Goal: Information Seeking & Learning: Learn about a topic

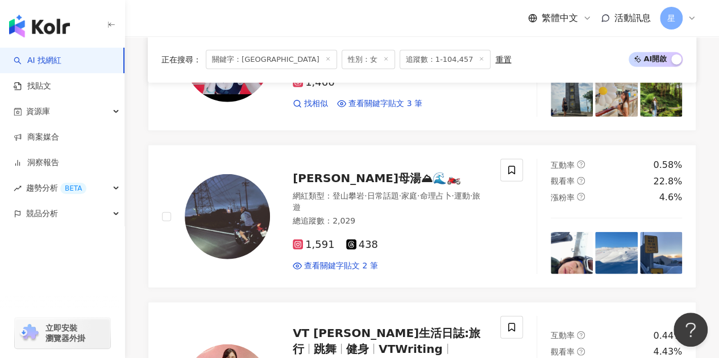
scroll to position [1410, 0]
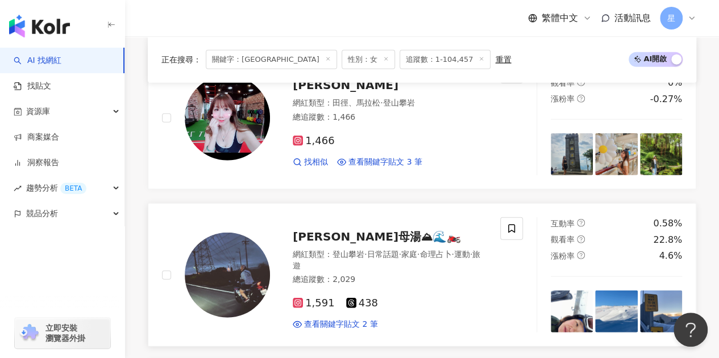
click at [308, 298] on span "1,591" at bounding box center [314, 304] width 42 height 12
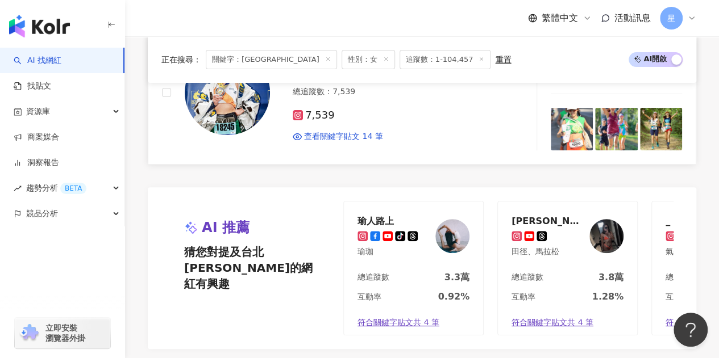
scroll to position [2376, 0]
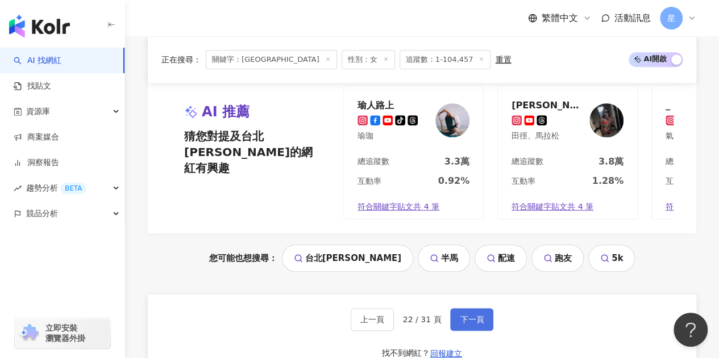
click at [469, 315] on span "下一頁" at bounding box center [472, 319] width 24 height 9
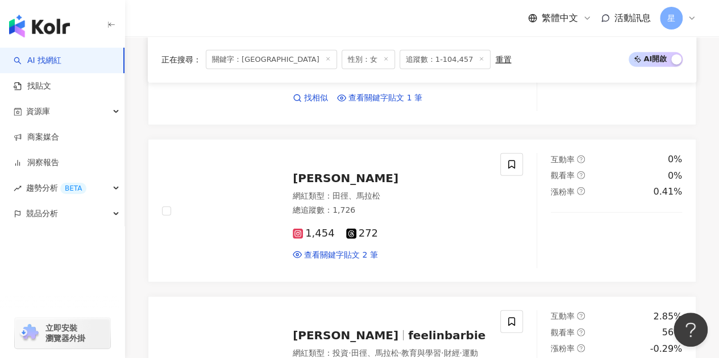
scroll to position [1444, 0]
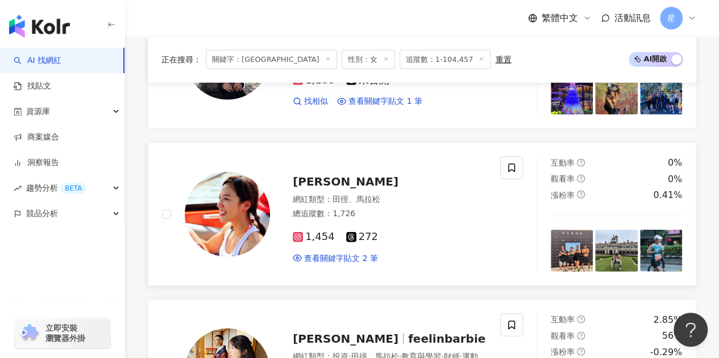
click at [291, 212] on div "Melody Ho 網紅類型 ： 田徑、馬拉松 總追蹤數 ： 1,726 1,454 272 查看關鍵字貼文 2 筆" at bounding box center [378, 214] width 216 height 99
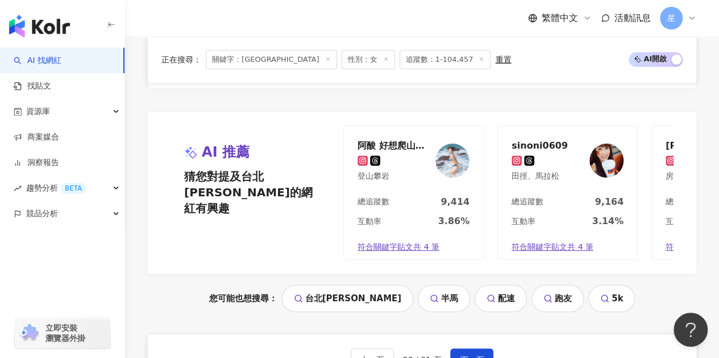
scroll to position [2317, 0]
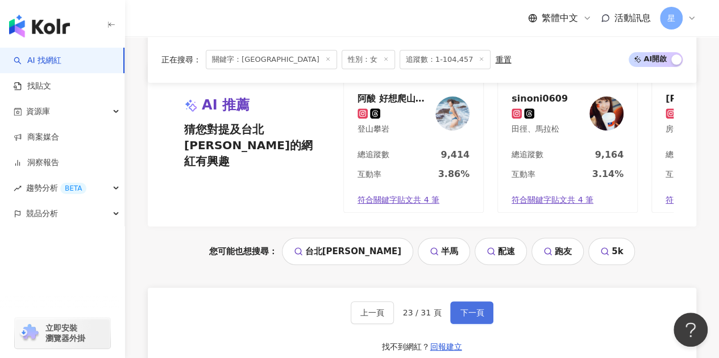
click at [473, 308] on span "下一頁" at bounding box center [472, 312] width 24 height 9
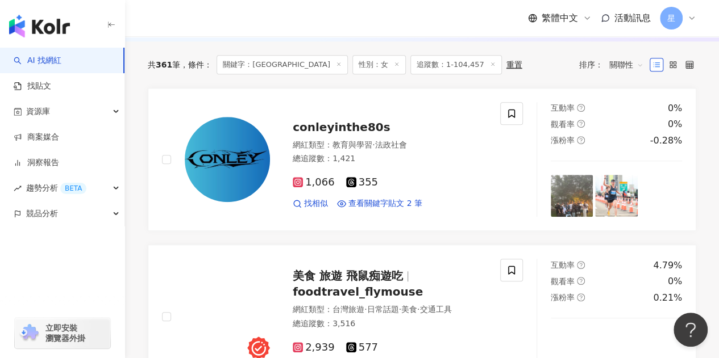
scroll to position [329, 0]
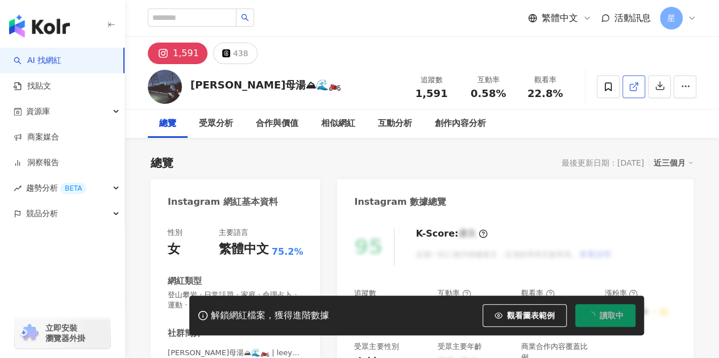
click at [632, 87] on icon at bounding box center [633, 87] width 10 height 10
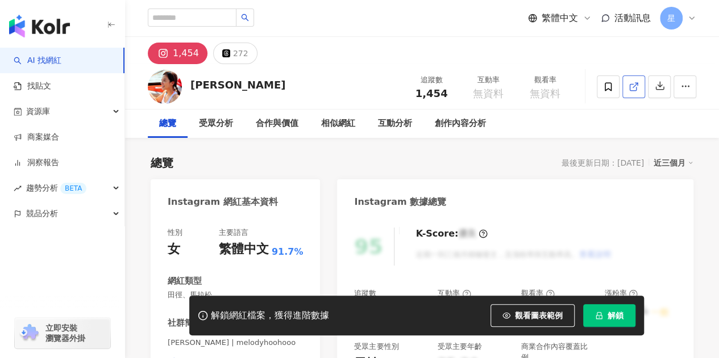
click at [637, 93] on span at bounding box center [633, 87] width 10 height 12
